Goal: Task Accomplishment & Management: Manage account settings

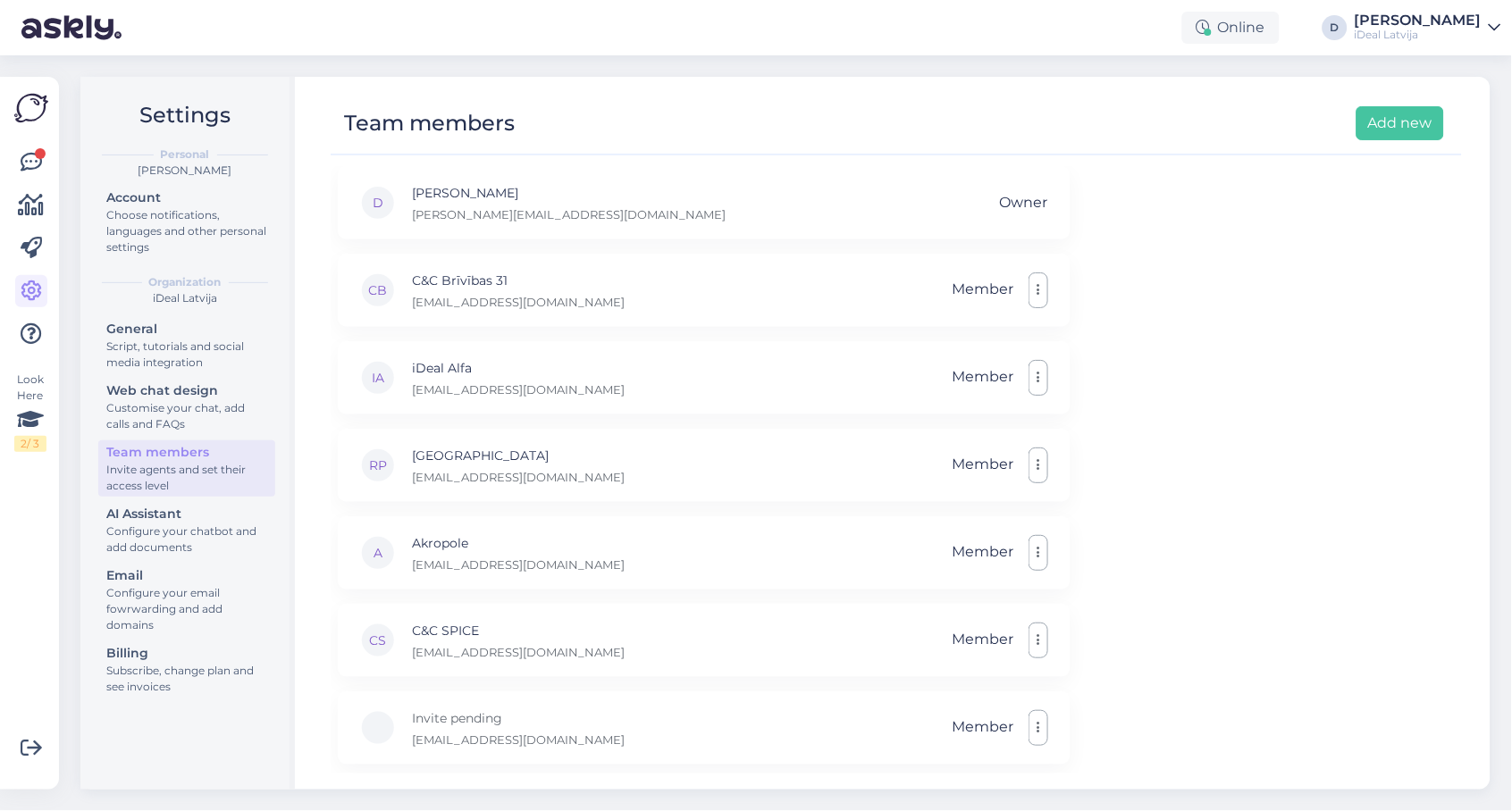
scroll to position [433, 0]
click at [1040, 462] on icon "button" at bounding box center [1039, 465] width 4 height 14
click at [925, 561] on link "Remove" at bounding box center [959, 552] width 178 height 45
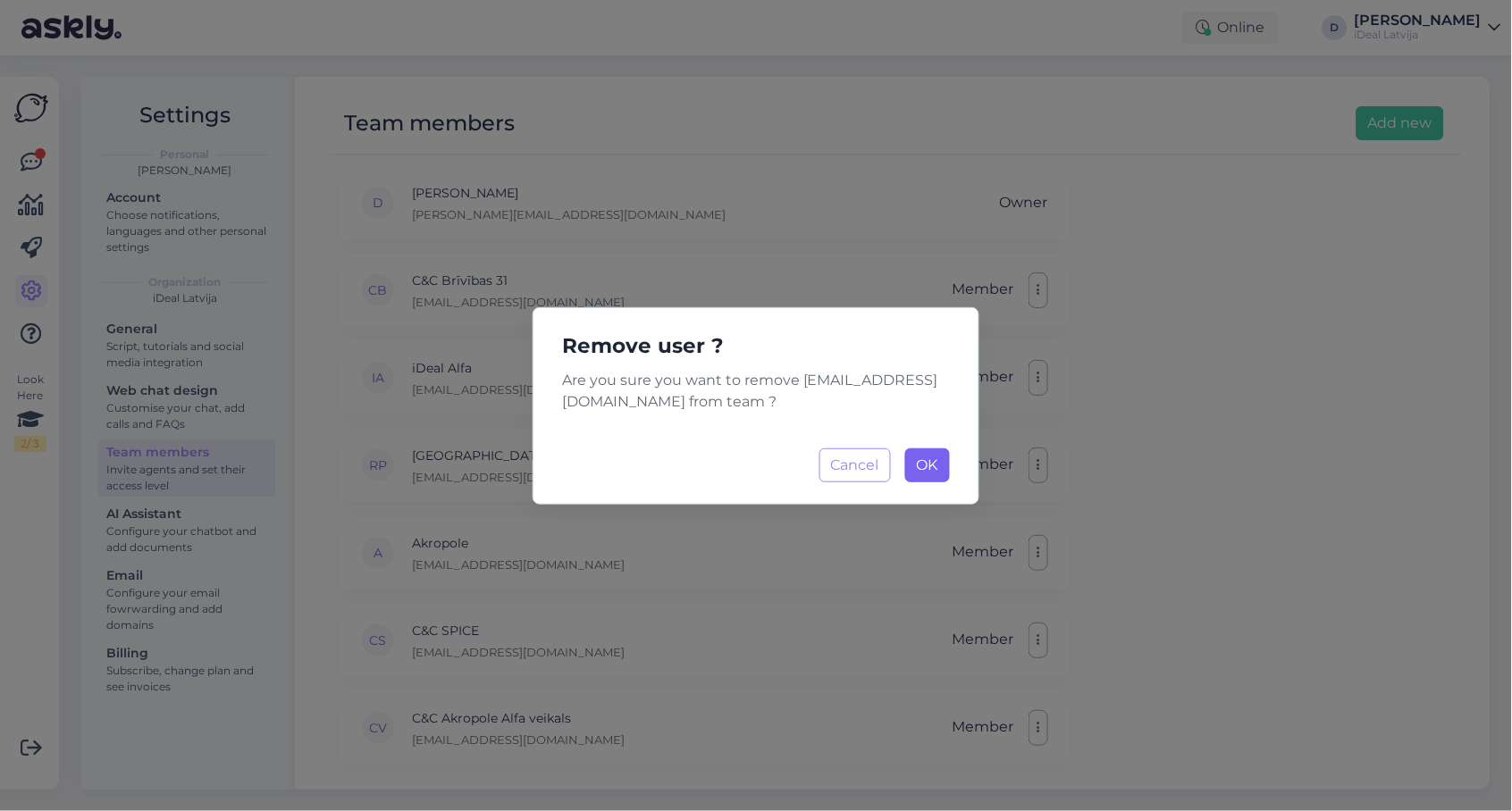
click at [924, 459] on span "OK" at bounding box center [928, 464] width 22 height 17
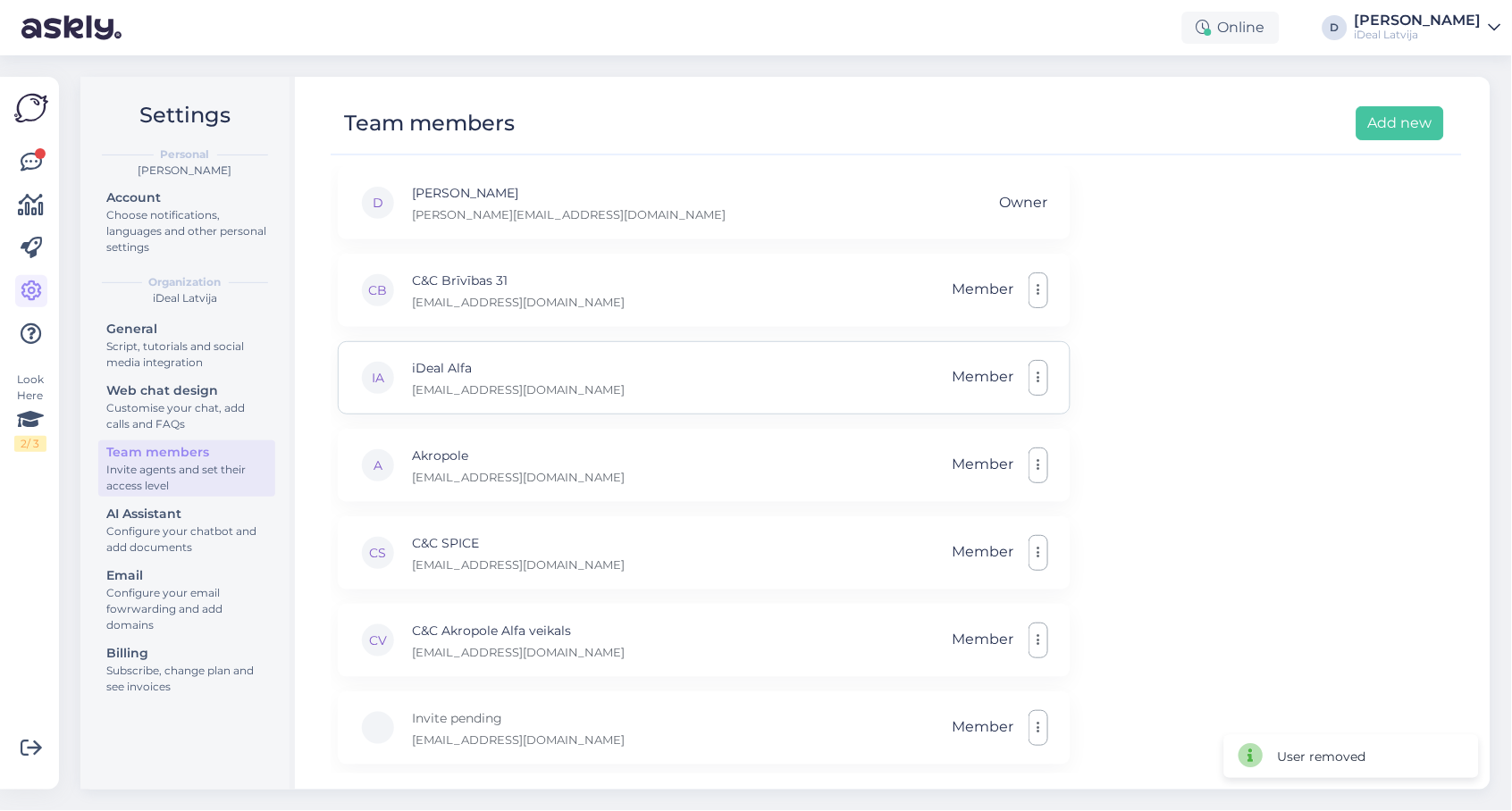
click at [1034, 377] on button "button" at bounding box center [1039, 378] width 20 height 36
click at [932, 467] on link "Remove" at bounding box center [959, 465] width 178 height 45
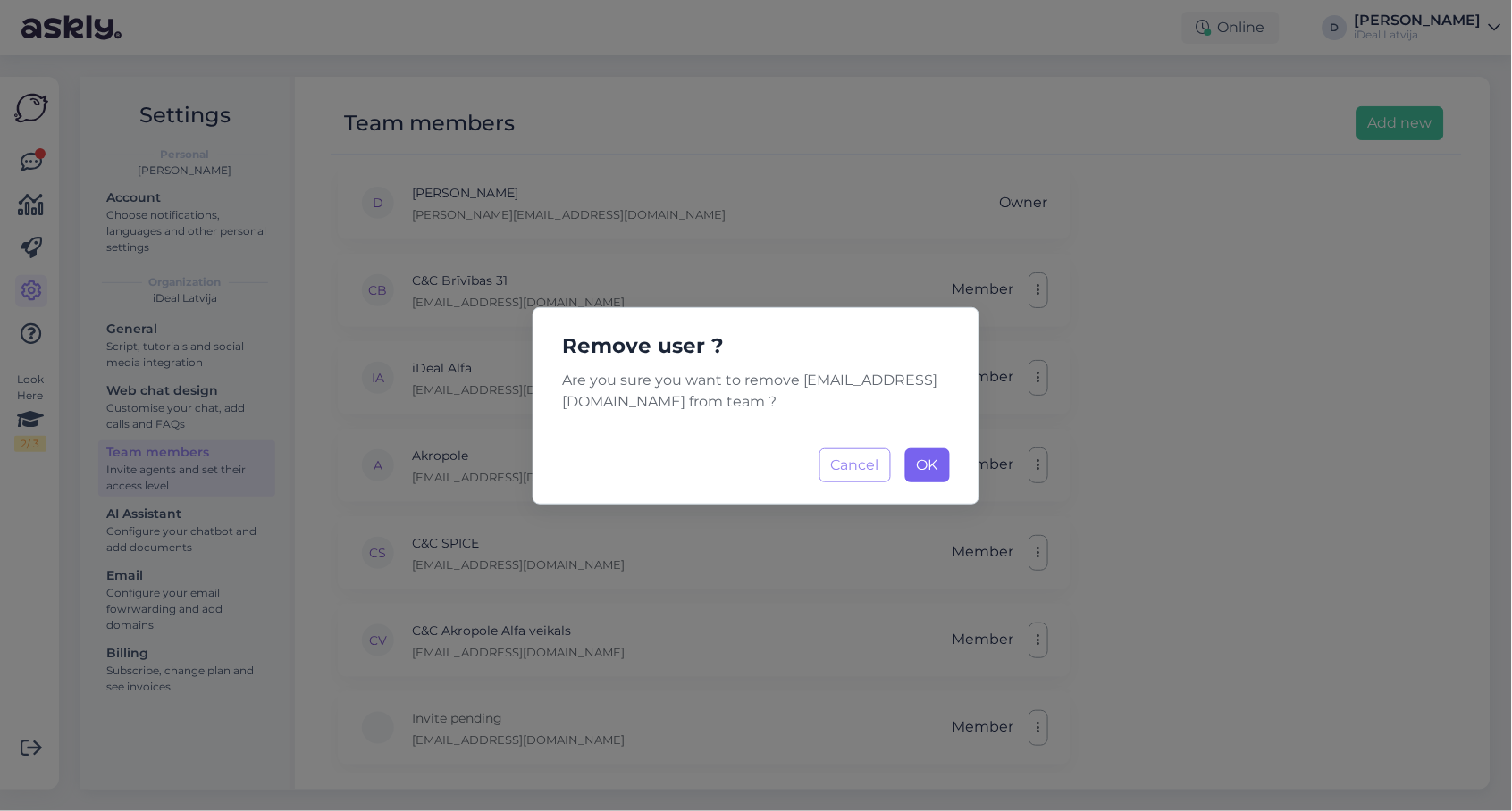
click at [919, 470] on span "OK" at bounding box center [928, 464] width 22 height 17
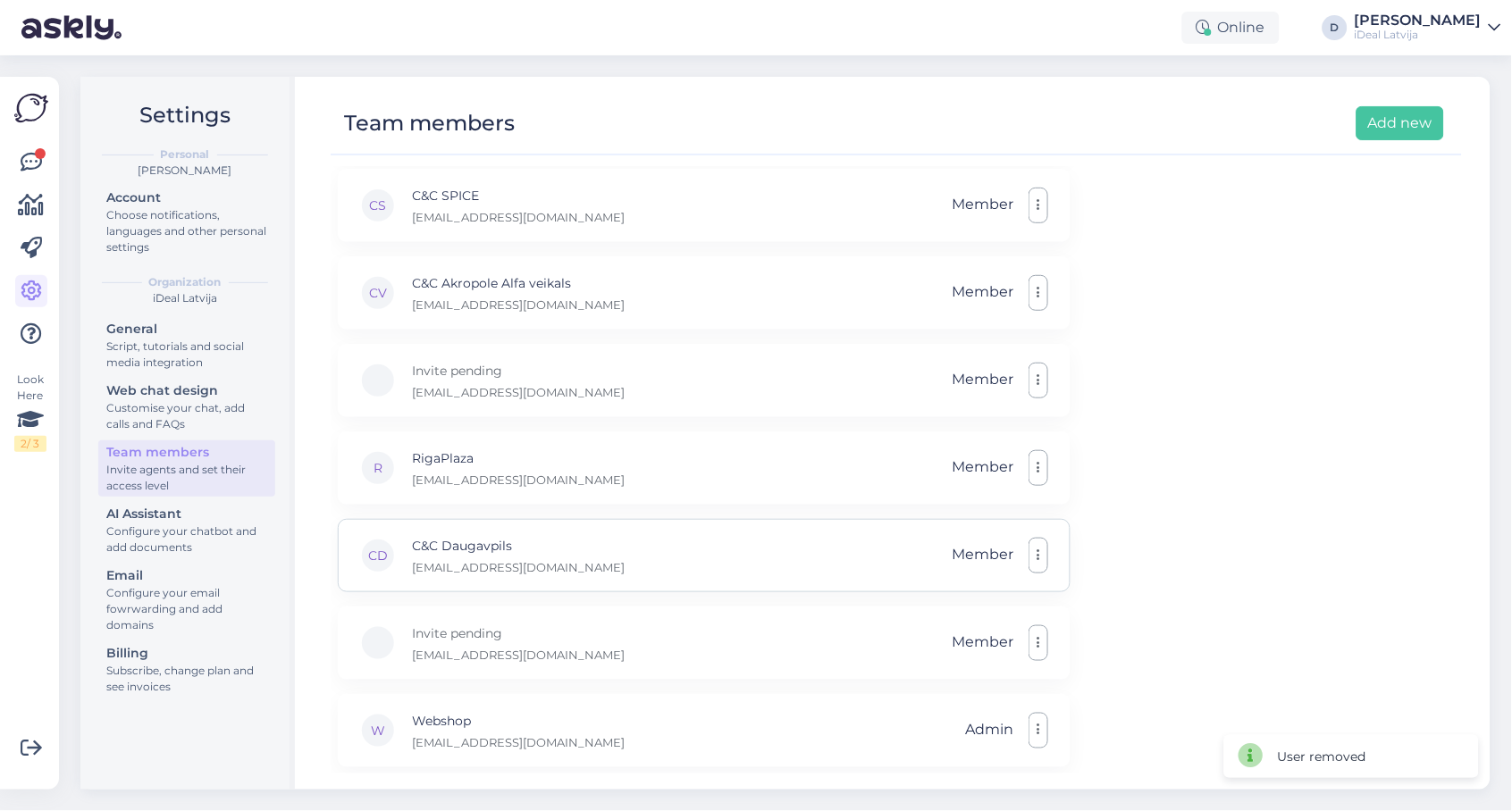
scroll to position [259, 0]
click at [17, 161] on link at bounding box center [31, 163] width 32 height 32
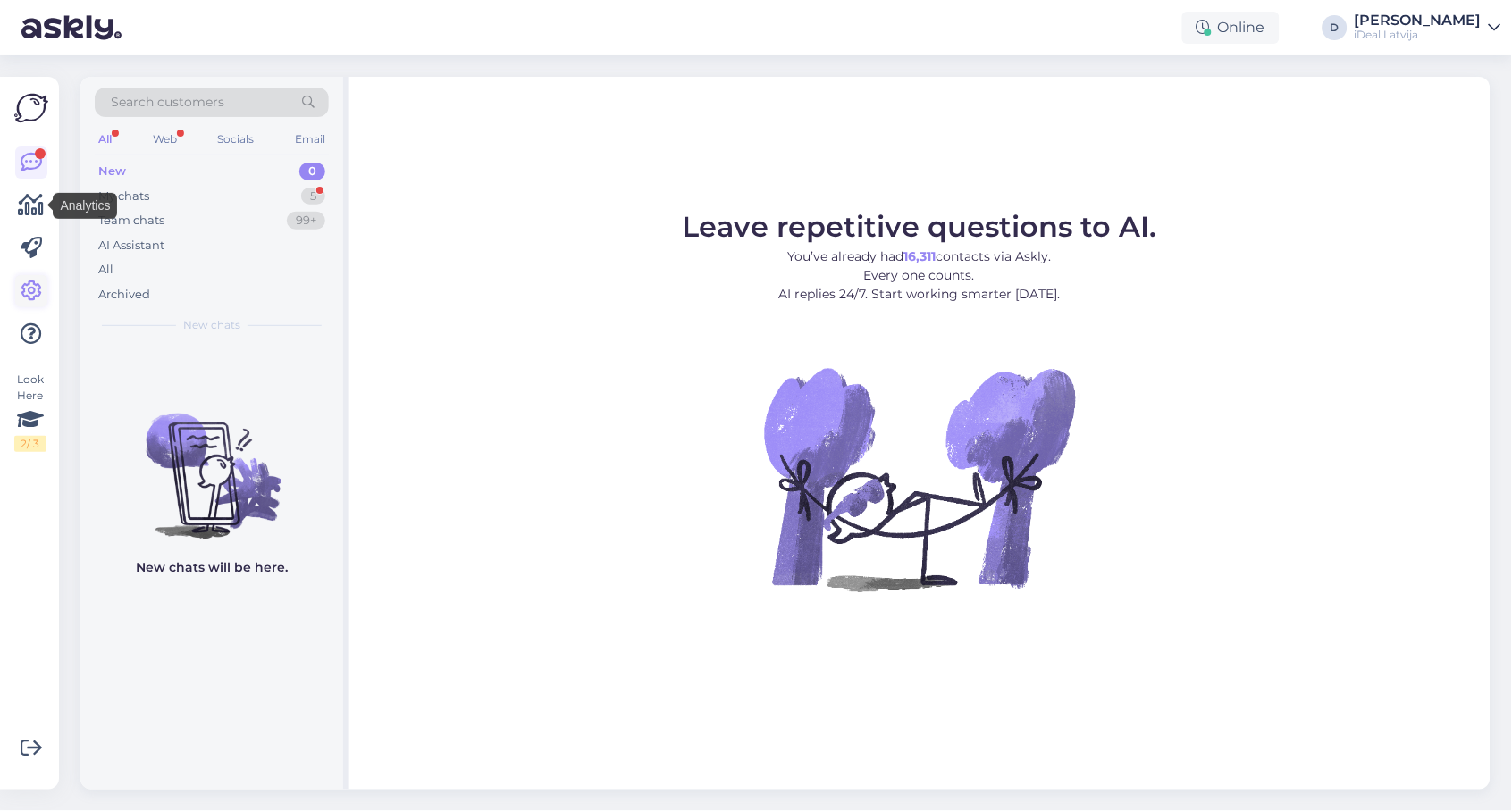
click at [39, 289] on icon at bounding box center [31, 291] width 22 height 22
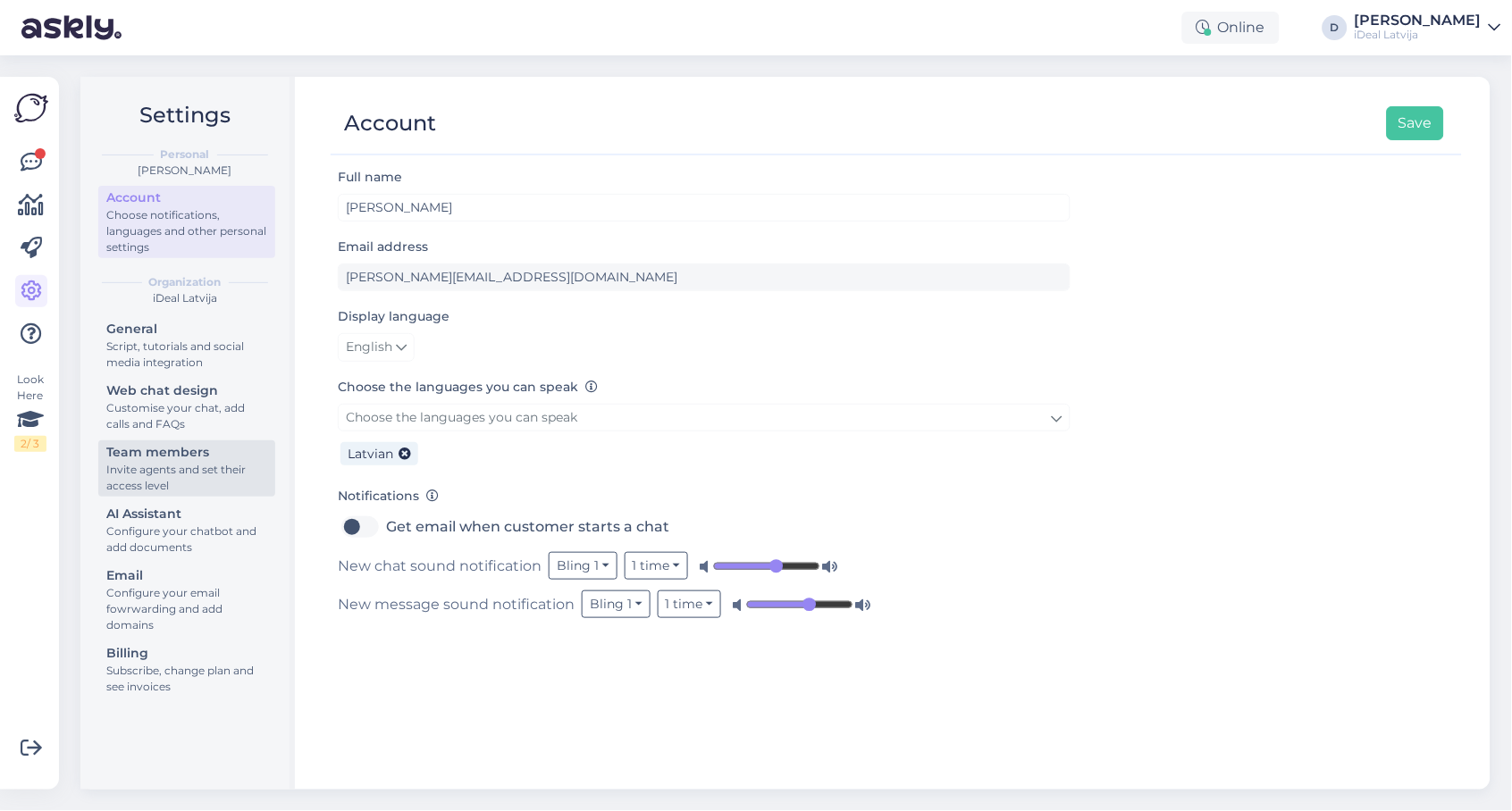
click at [229, 479] on div "Invite agents and set their access level" at bounding box center [186, 478] width 160 height 32
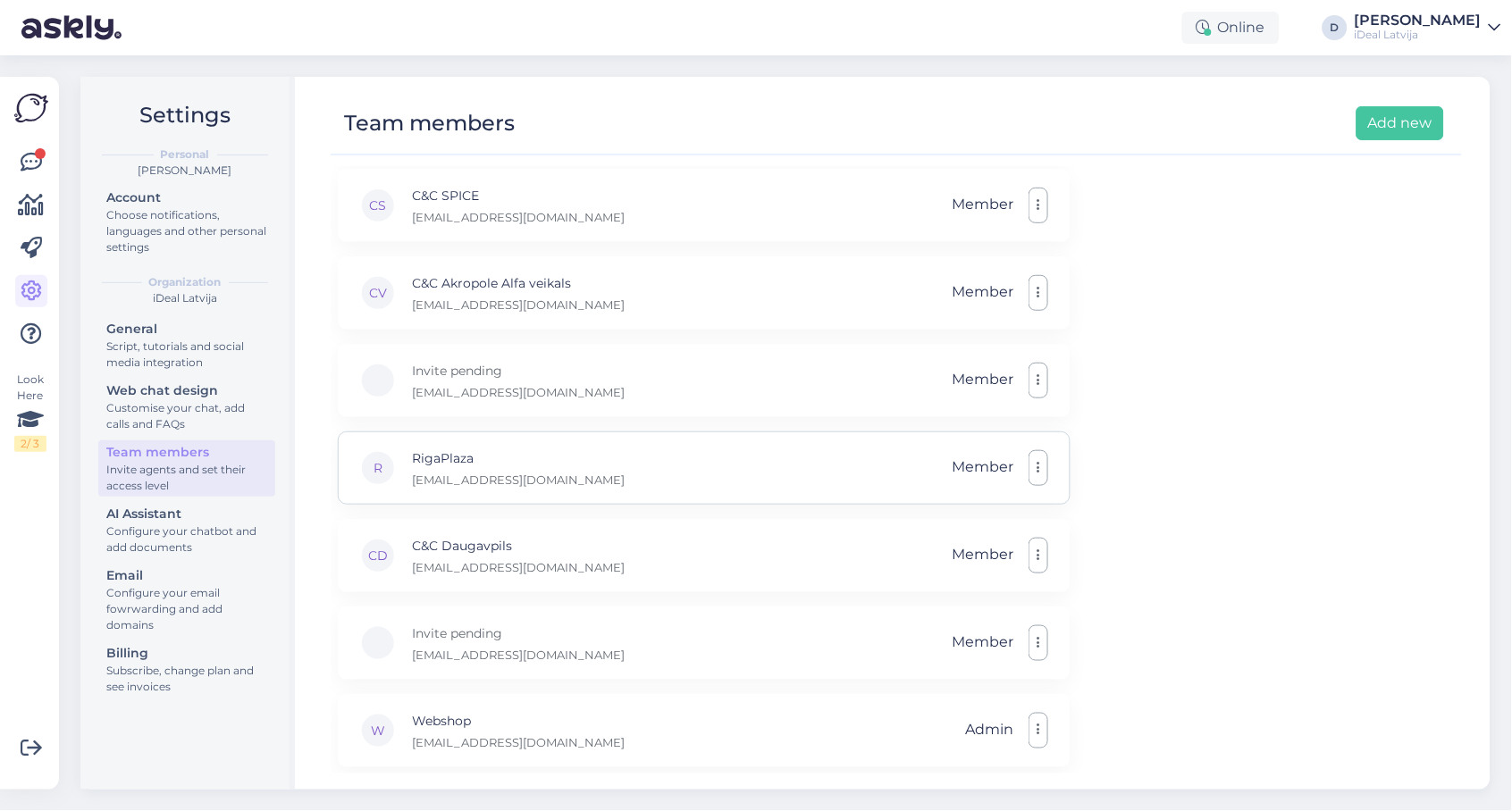
scroll to position [259, 0]
